Goal: Task Accomplishment & Management: Use online tool/utility

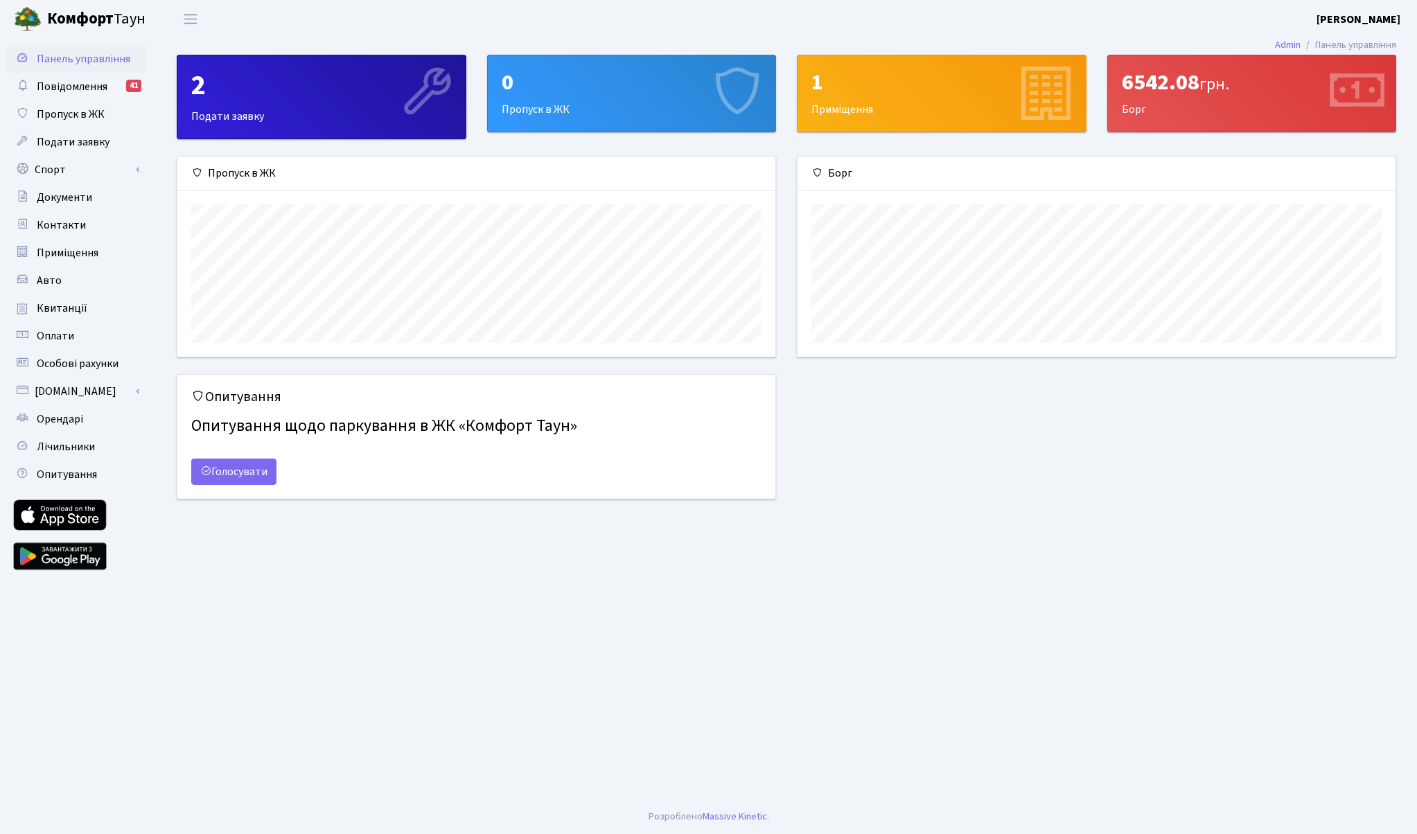
scroll to position [200, 598]
click at [54, 167] on link "Спорт" at bounding box center [76, 170] width 139 height 28
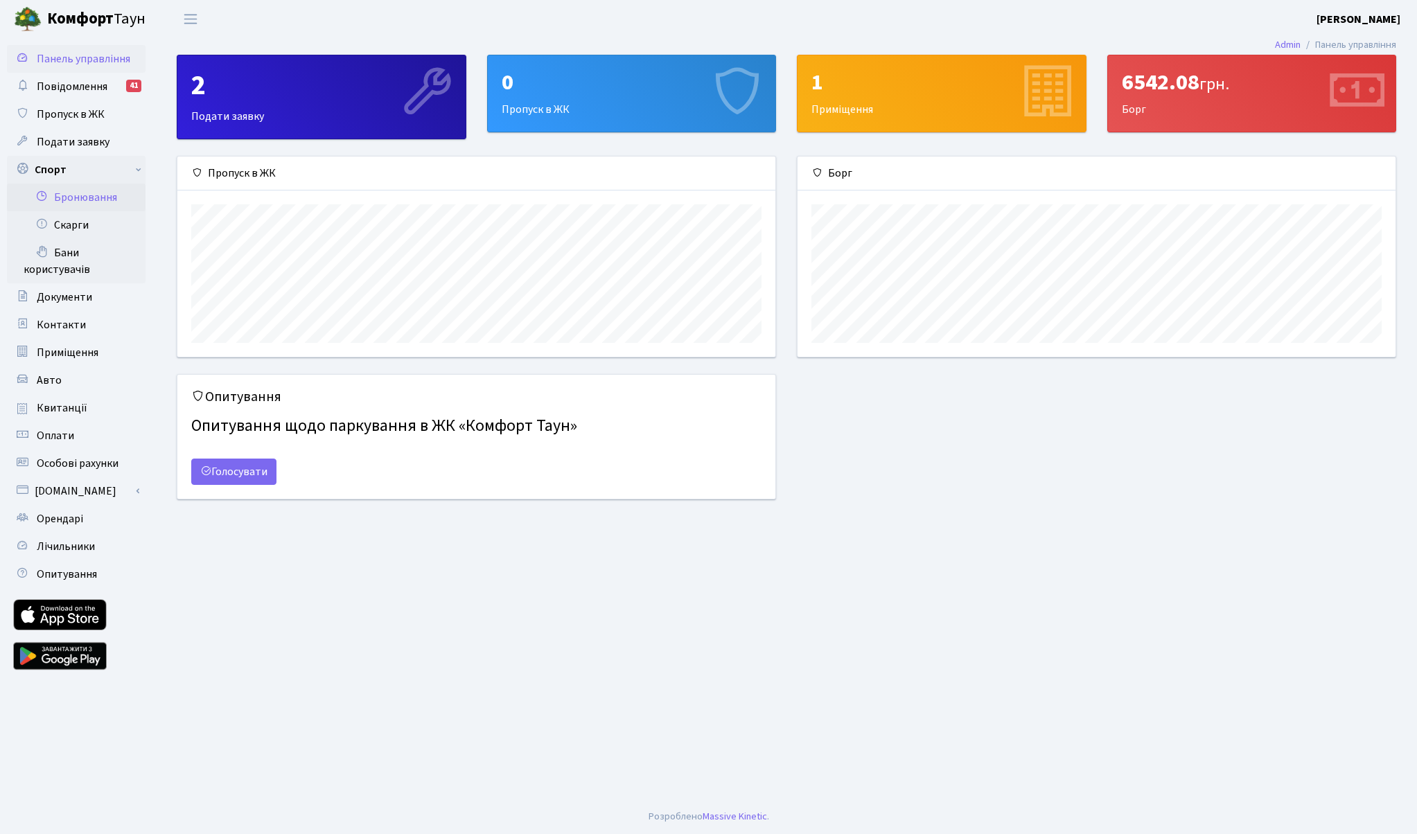
click at [76, 199] on link "Бронювання" at bounding box center [76, 198] width 139 height 28
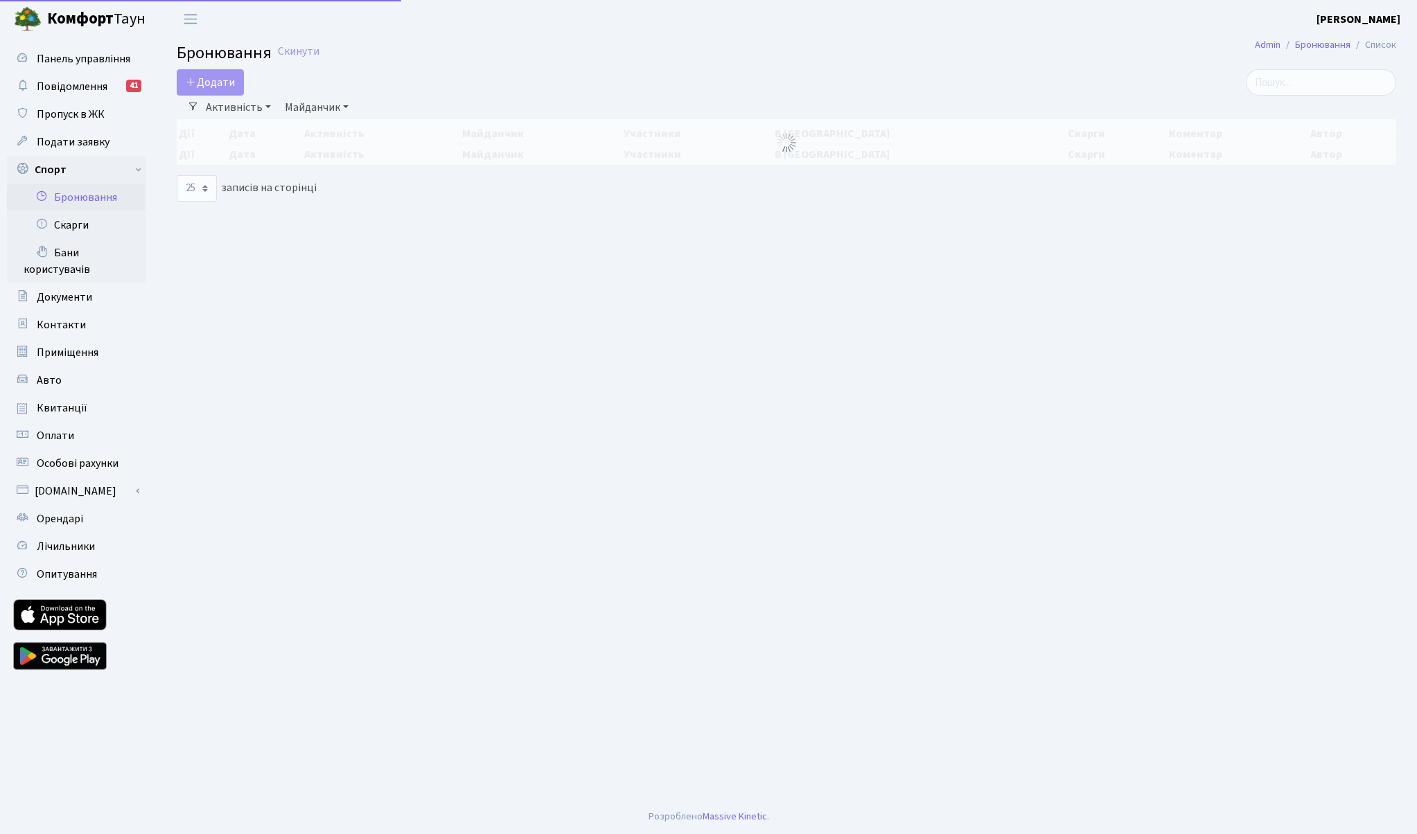
select select "25"
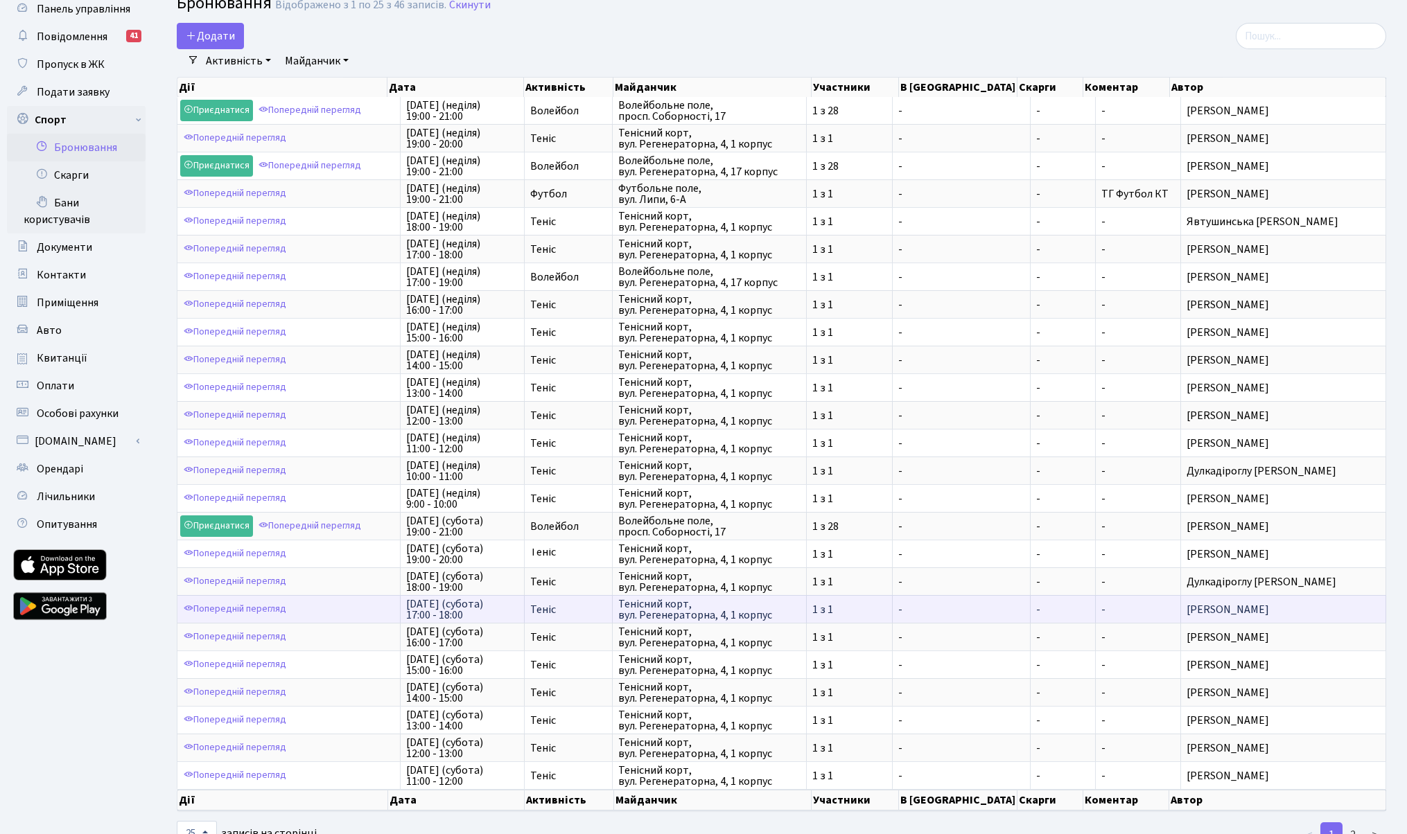
scroll to position [99, 0]
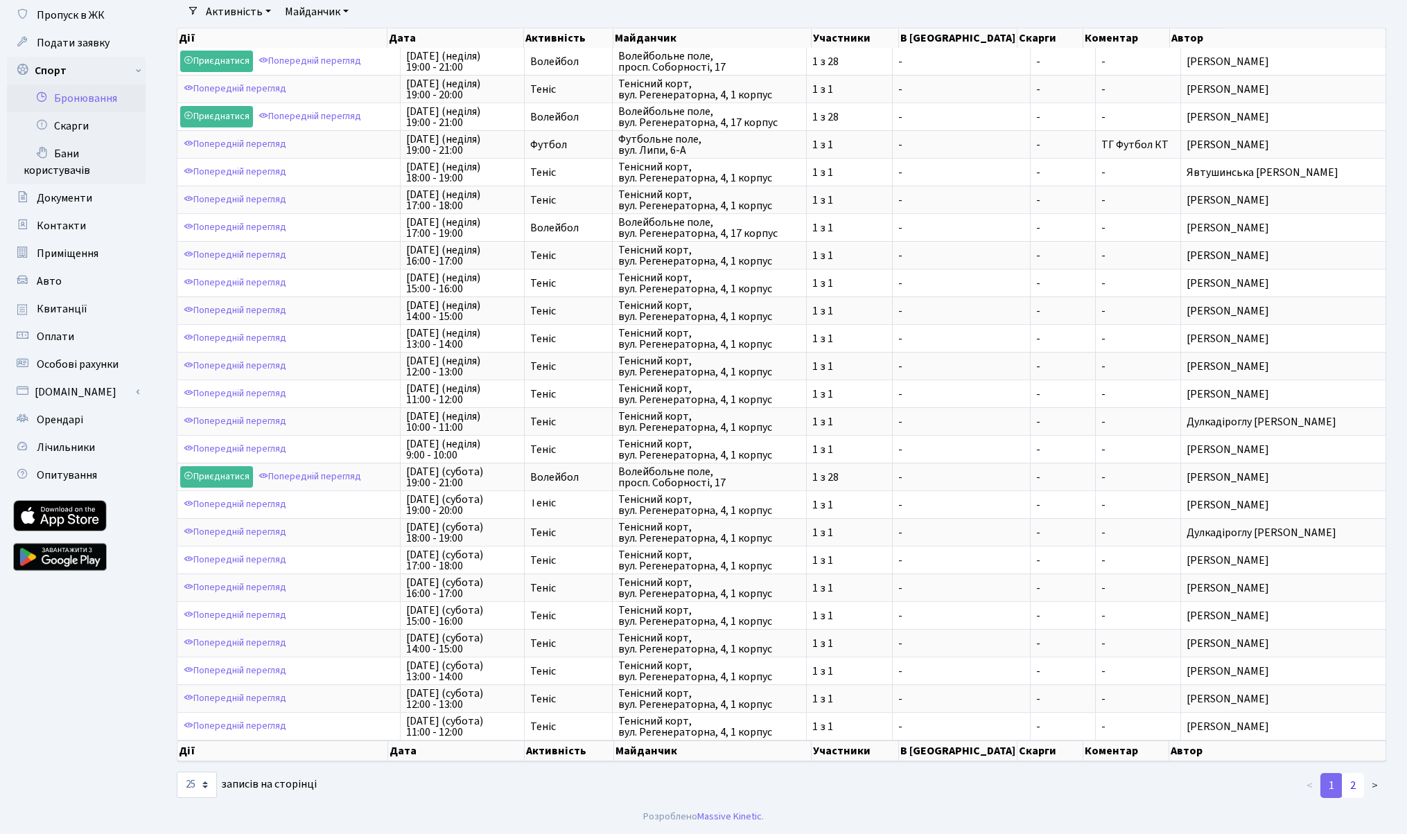
click at [1360, 787] on link "2" at bounding box center [1353, 785] width 22 height 25
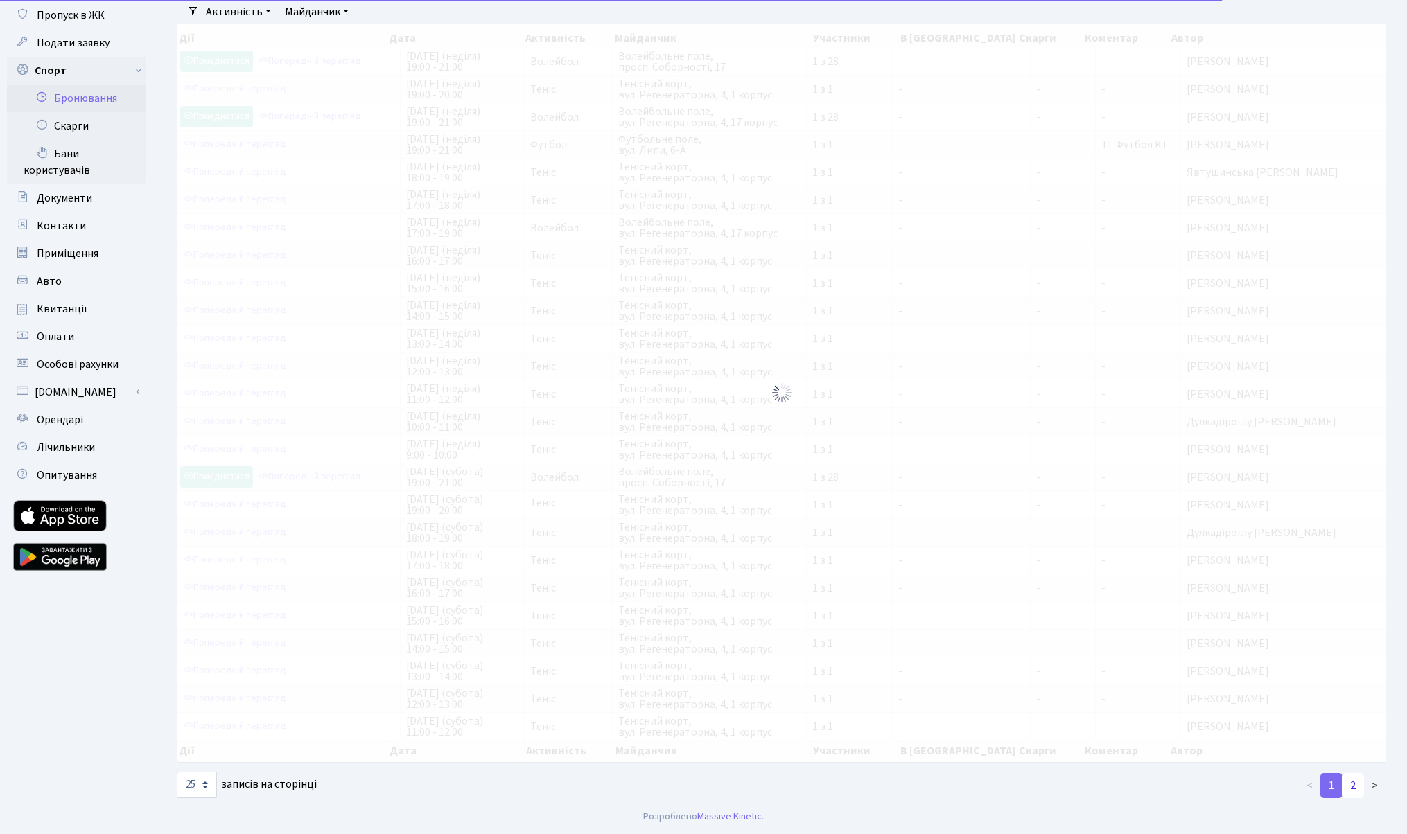
scroll to position [0, 0]
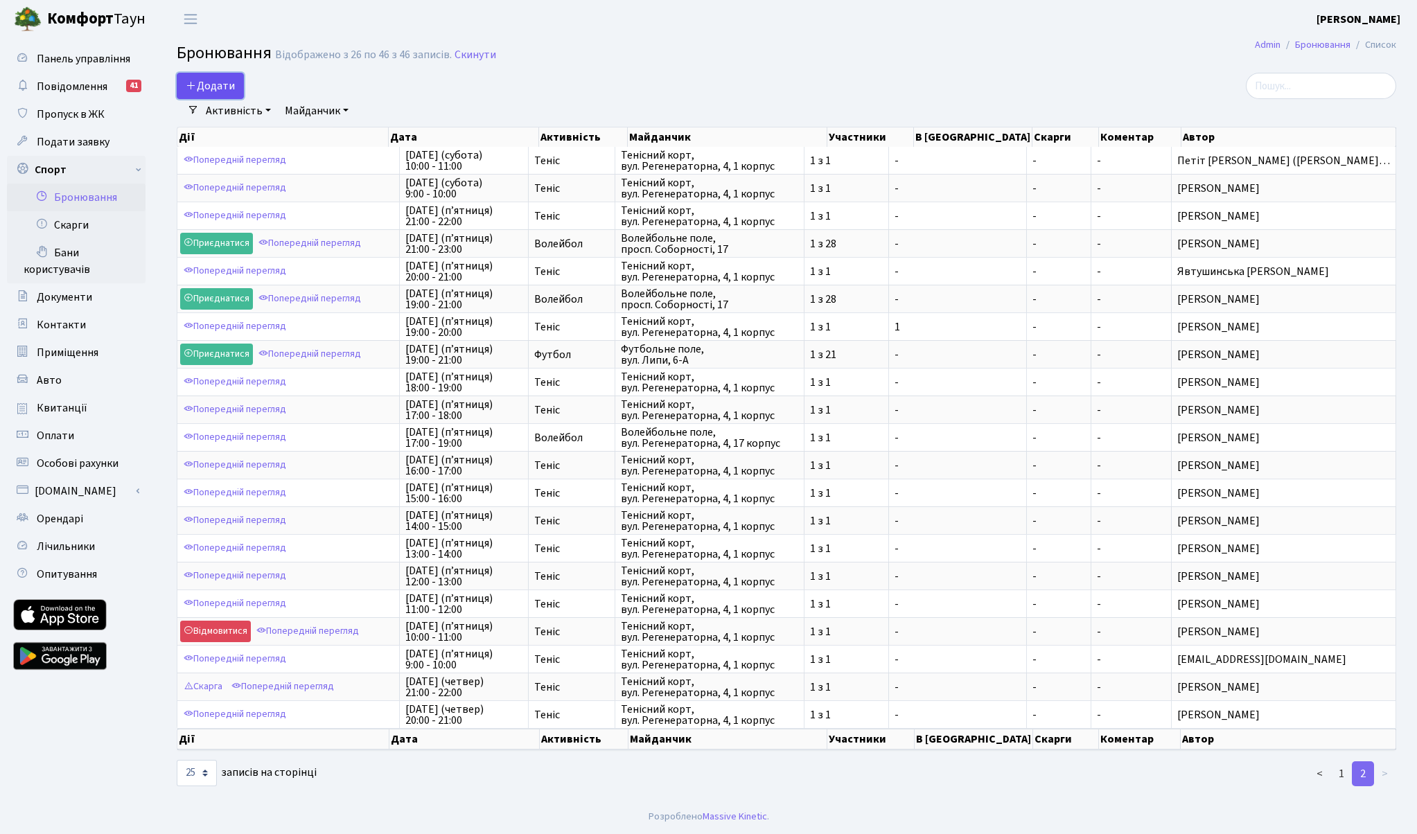
click at [219, 87] on button "Додати" at bounding box center [210, 86] width 67 height 26
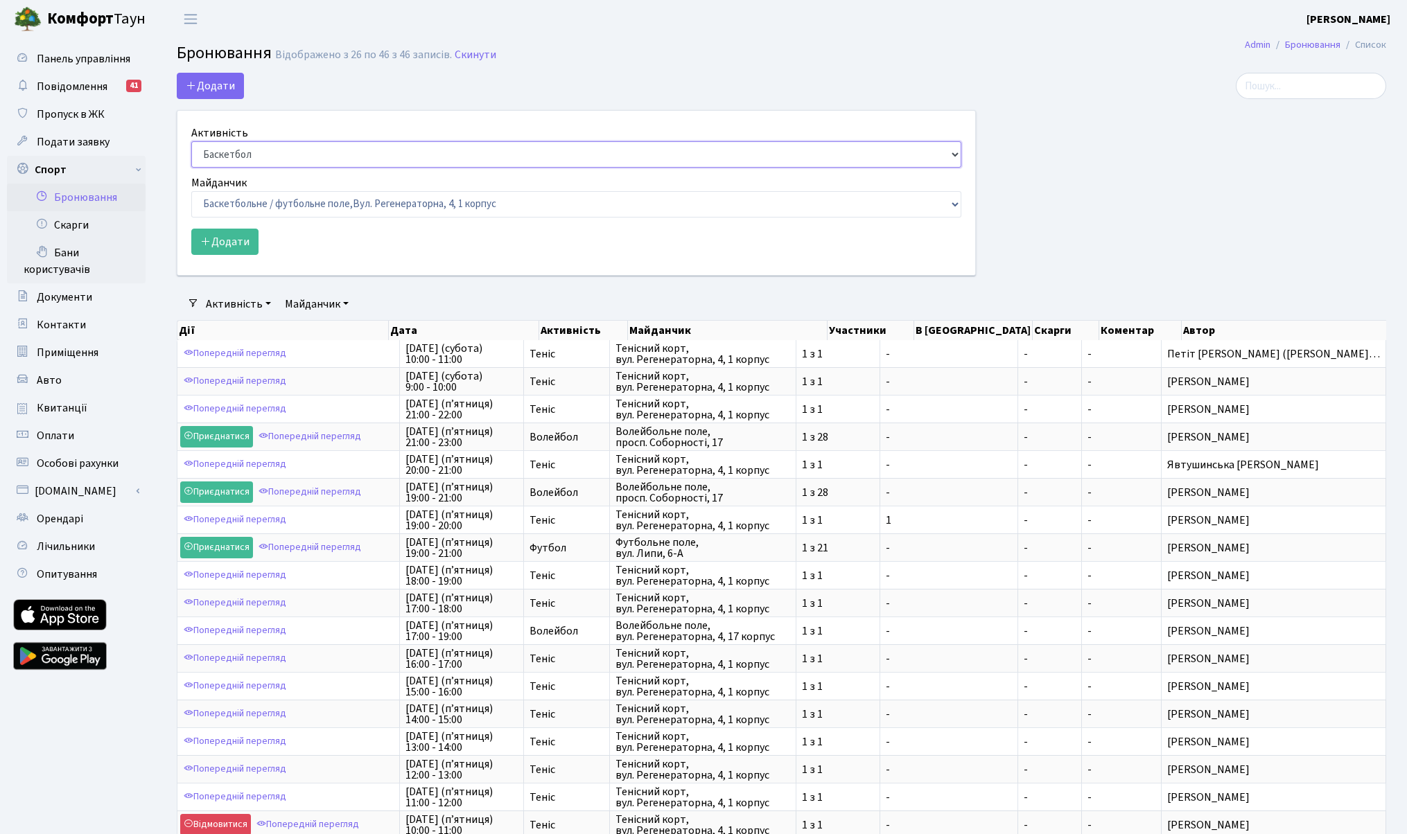
click at [232, 152] on select "Баскетбол Волейбол Йога Катання на роликах Настільний теніс [PERSON_NAME] Фітнес" at bounding box center [576, 154] width 770 height 26
